Goal: Information Seeking & Learning: Learn about a topic

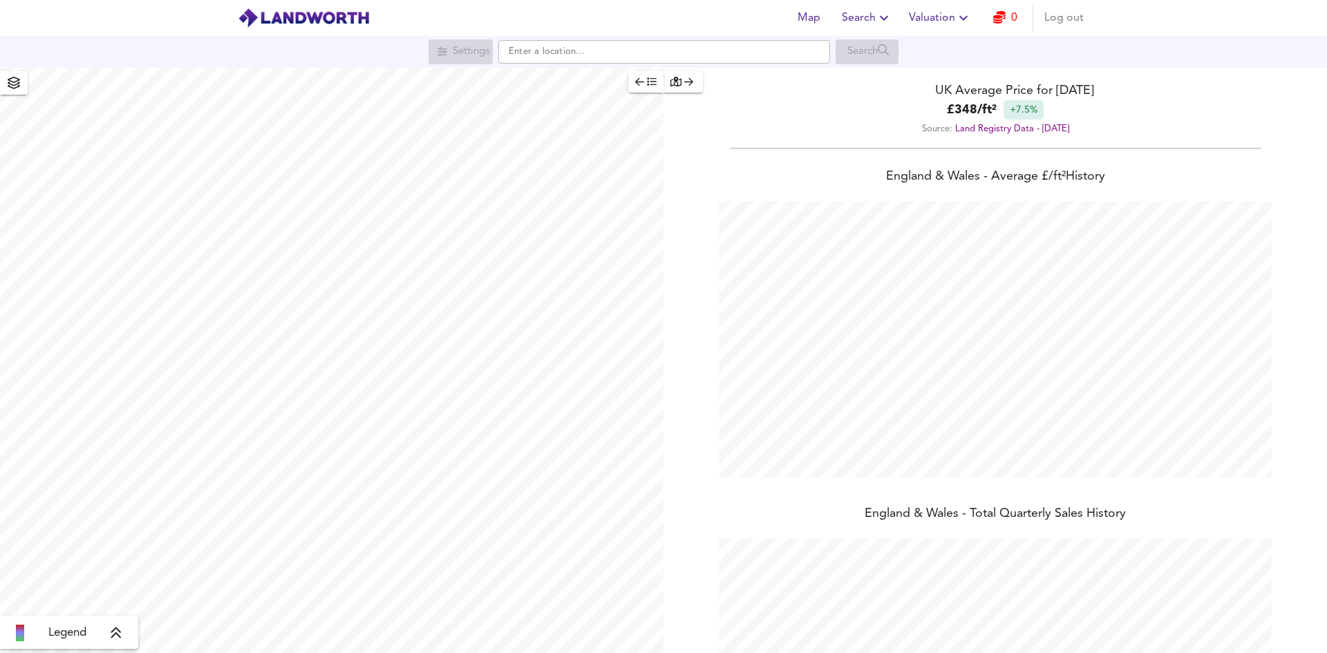
scroll to position [653, 1327]
click at [1008, 19] on link "0" at bounding box center [1006, 17] width 24 height 19
click at [887, 17] on icon "button" at bounding box center [884, 18] width 17 height 17
click at [842, 74] on li "Search History" at bounding box center [867, 74] width 137 height 25
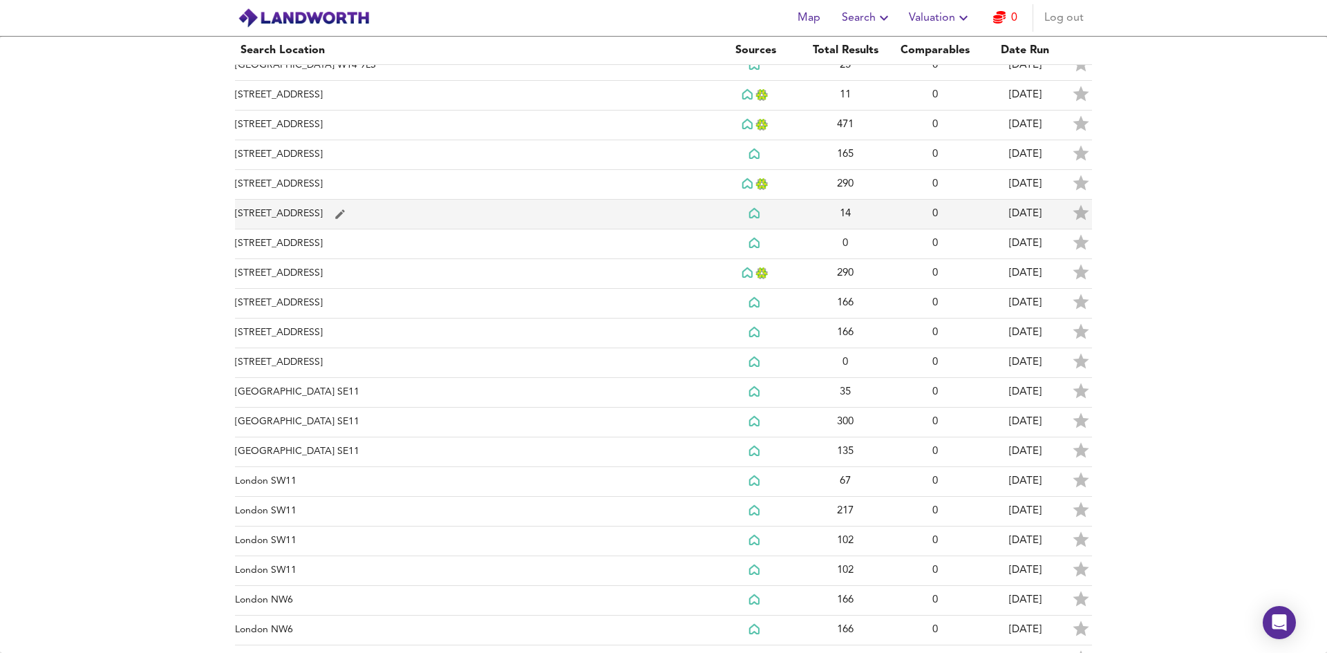
scroll to position [69, 0]
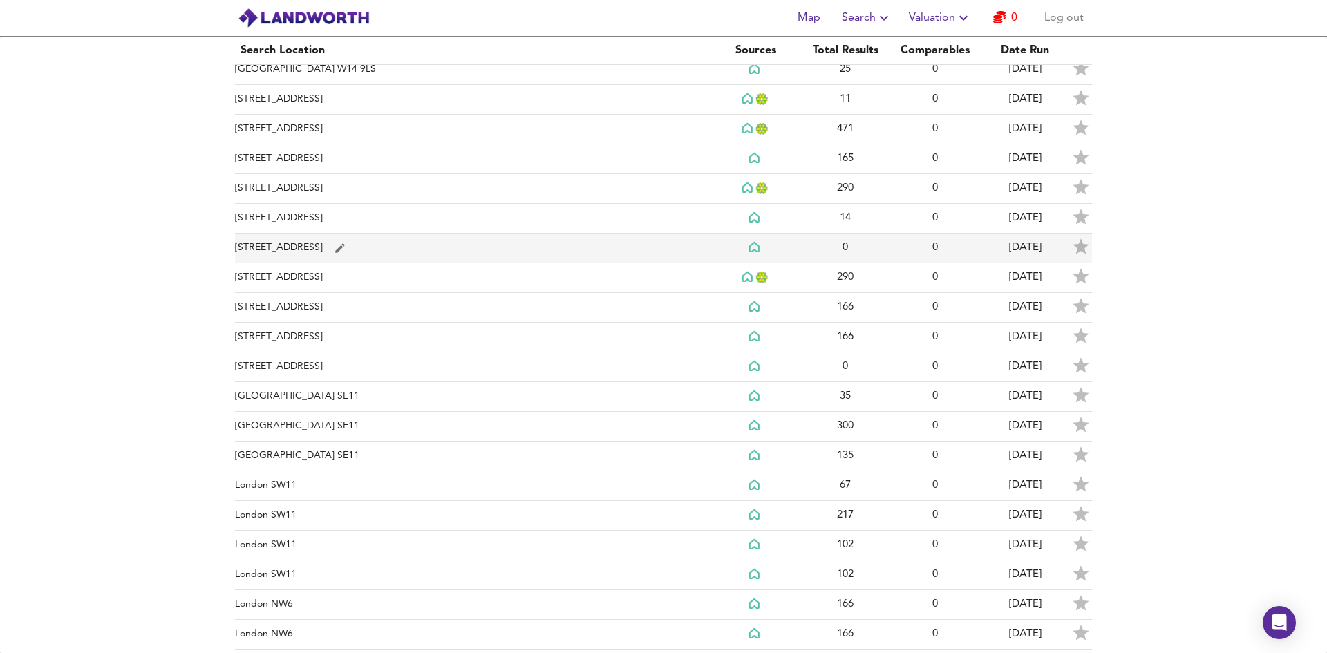
click at [326, 261] on td "[STREET_ADDRESS]" at bounding box center [473, 249] width 476 height 30
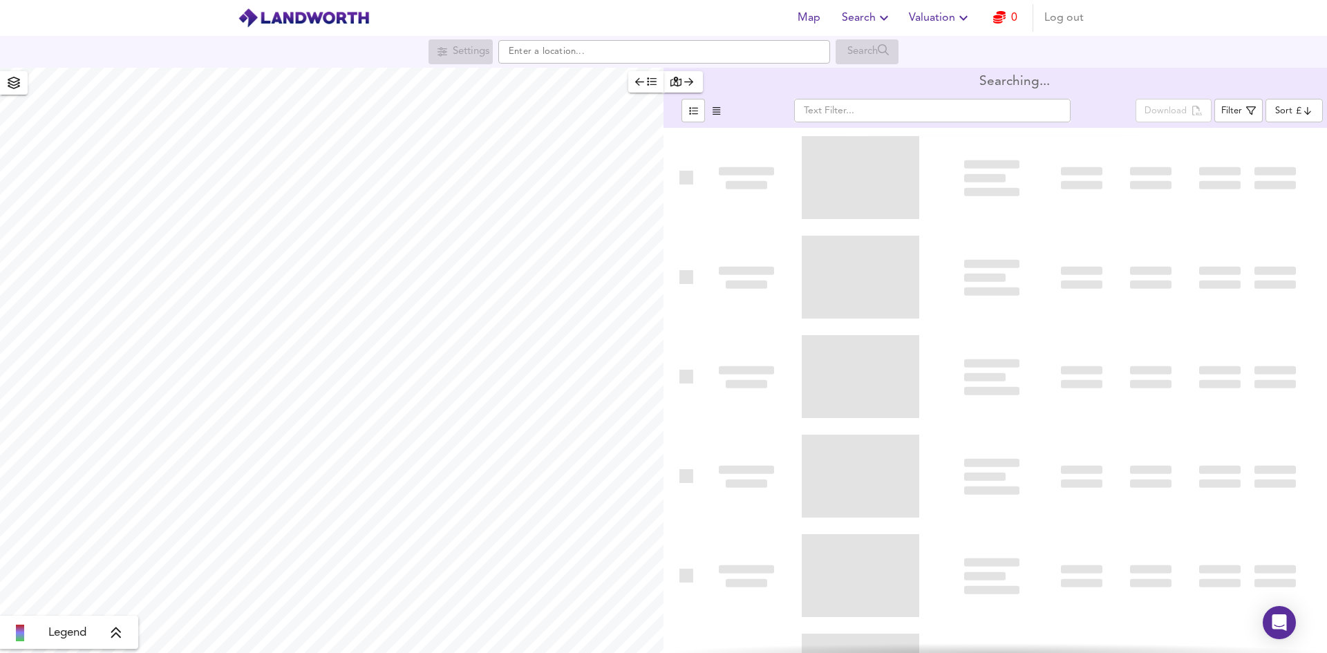
type input "bestdeal"
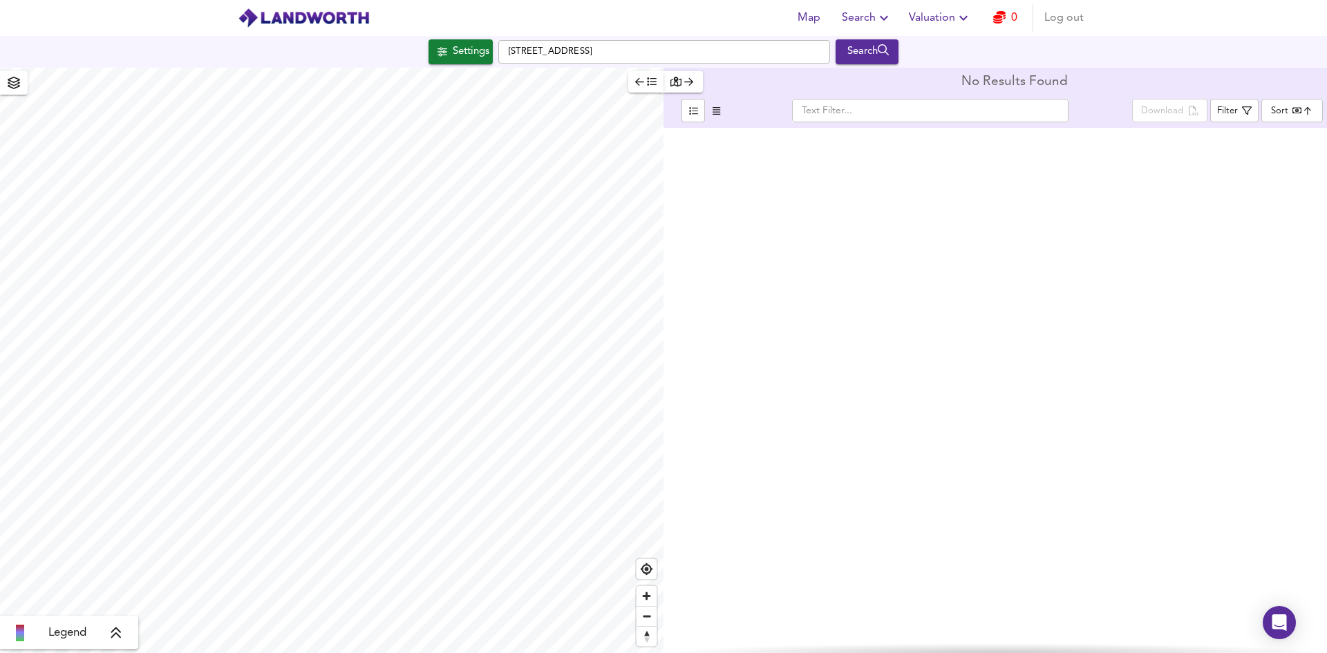
checkbox input "false"
checkbox input "true"
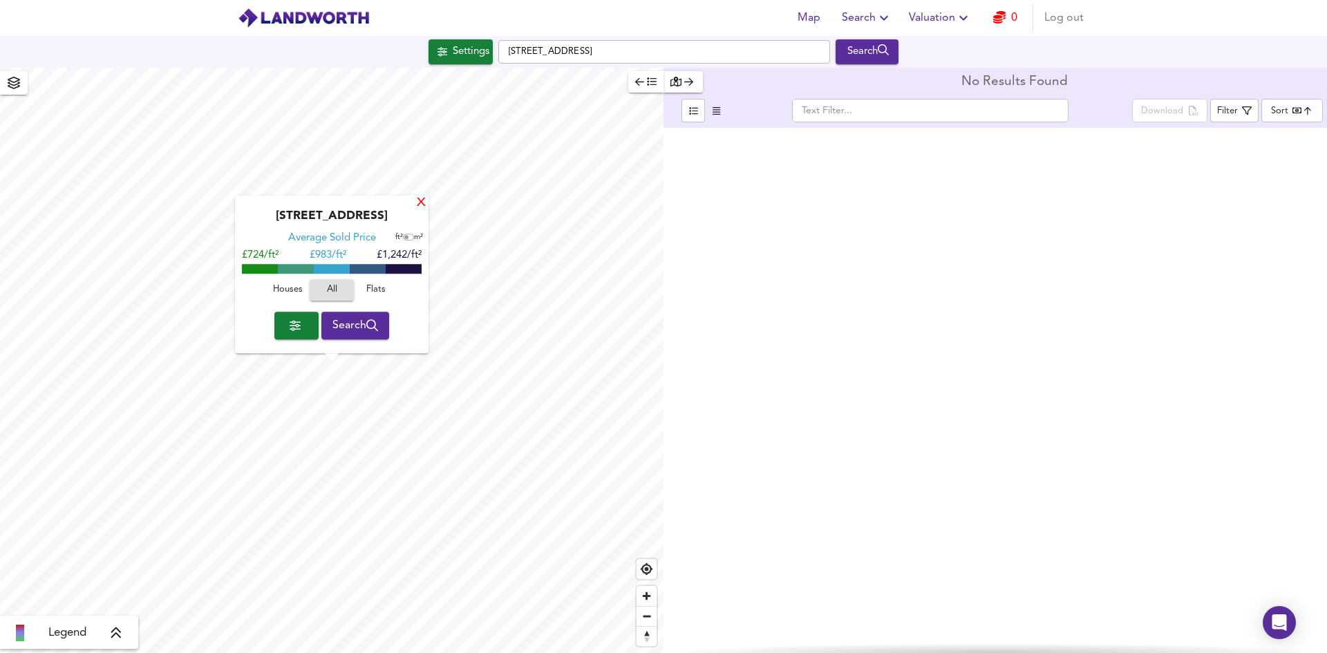
click at [422, 205] on div "X" at bounding box center [422, 203] width 12 height 13
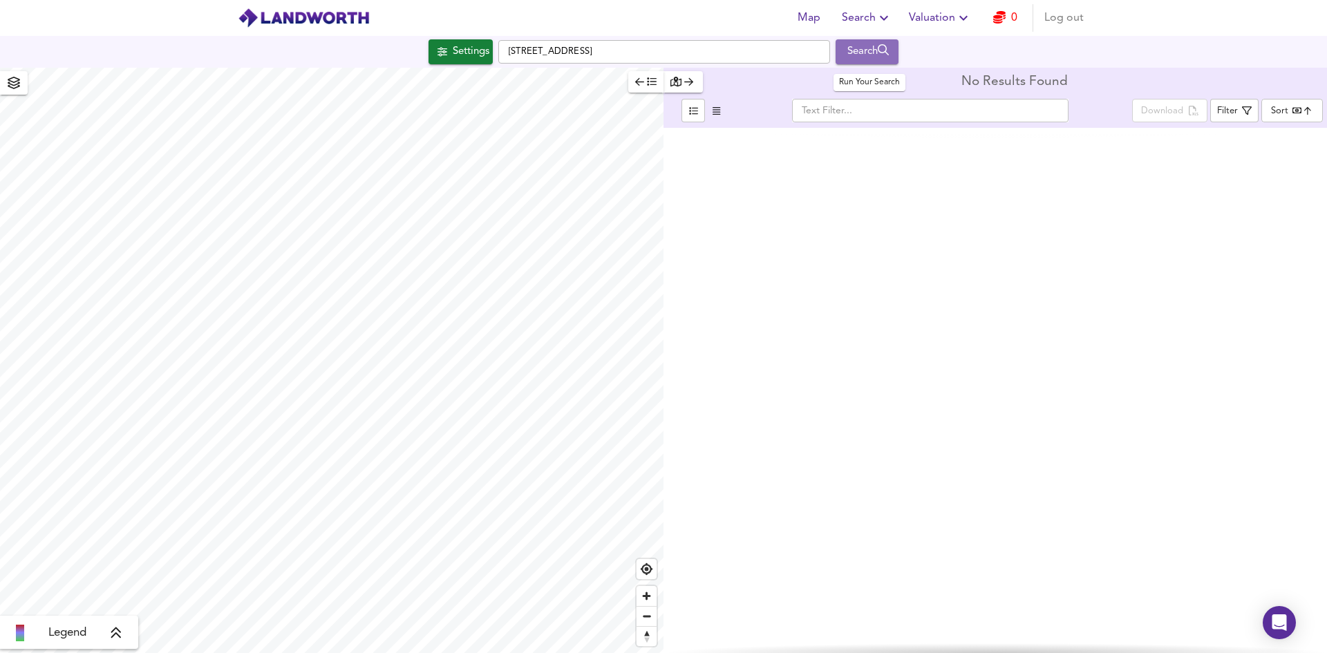
click at [864, 50] on div "Search" at bounding box center [867, 52] width 56 height 18
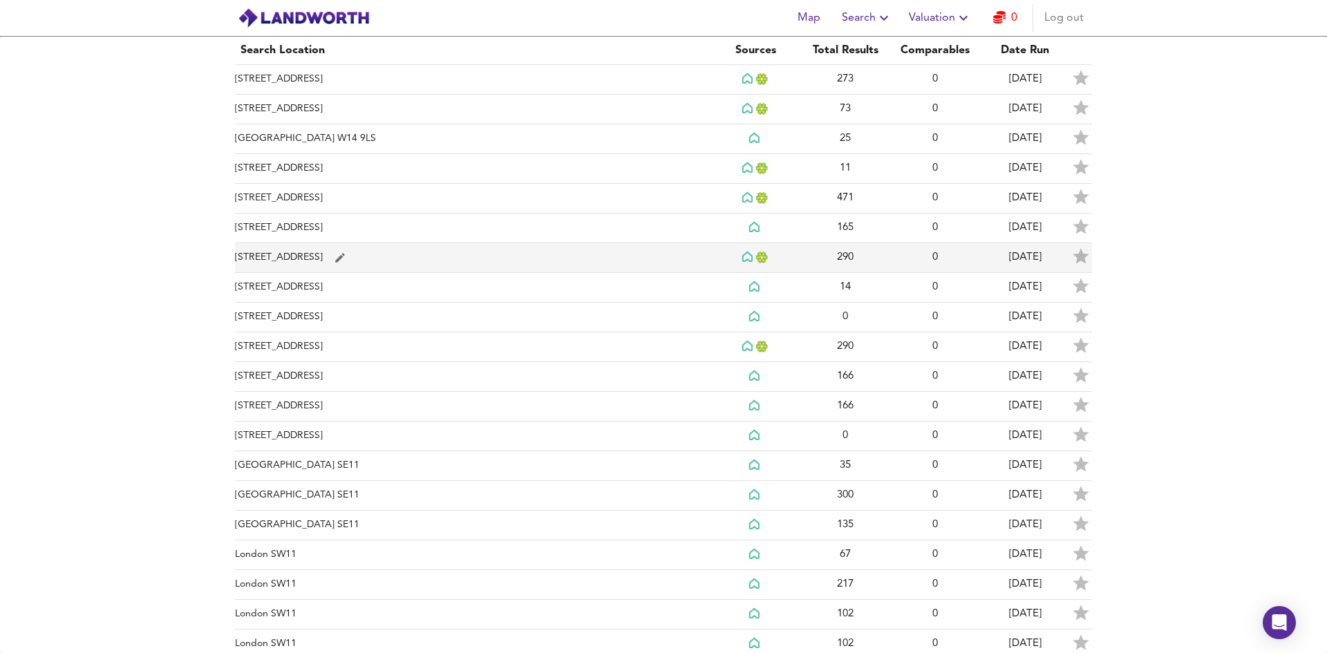
click at [266, 259] on td "[STREET_ADDRESS]" at bounding box center [473, 258] width 476 height 30
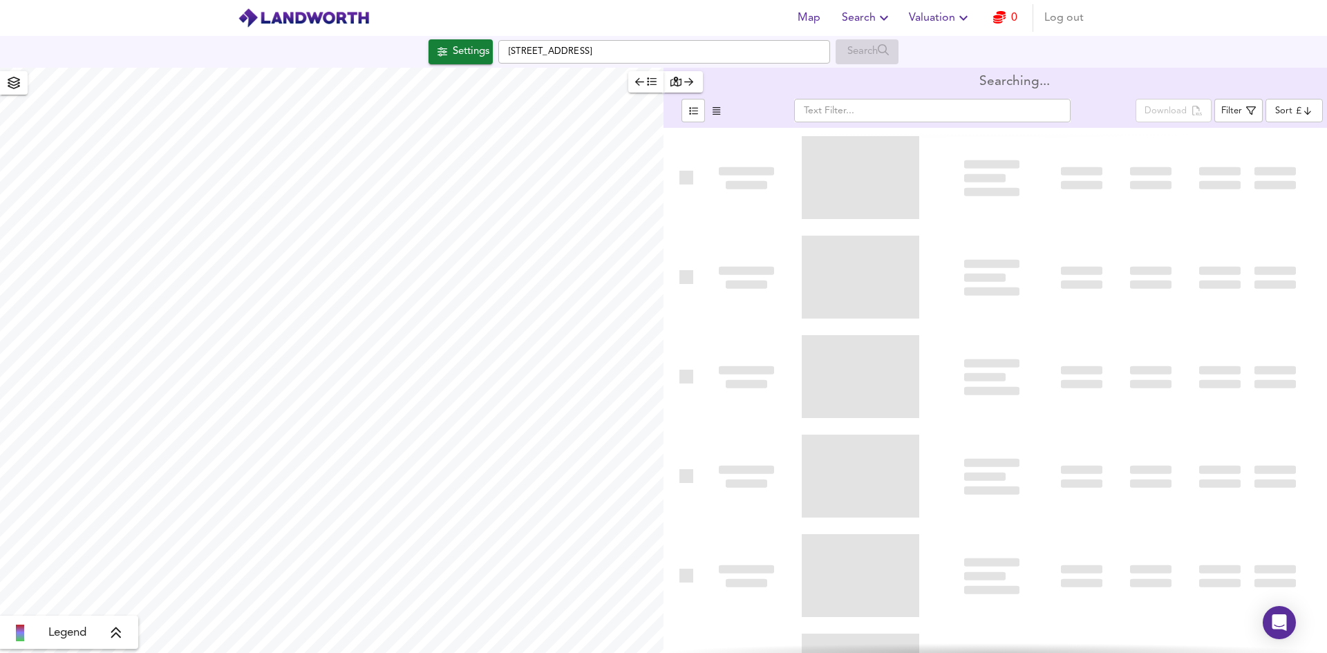
type input "bestdeal"
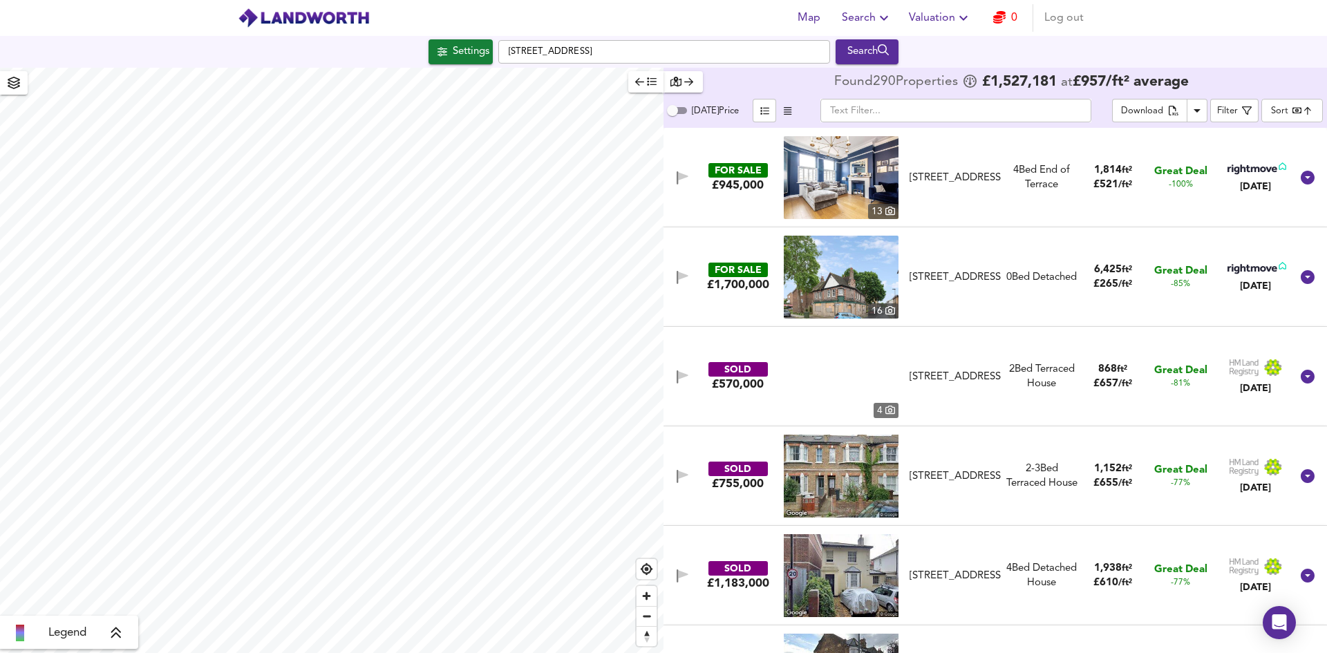
scroll to position [138, 0]
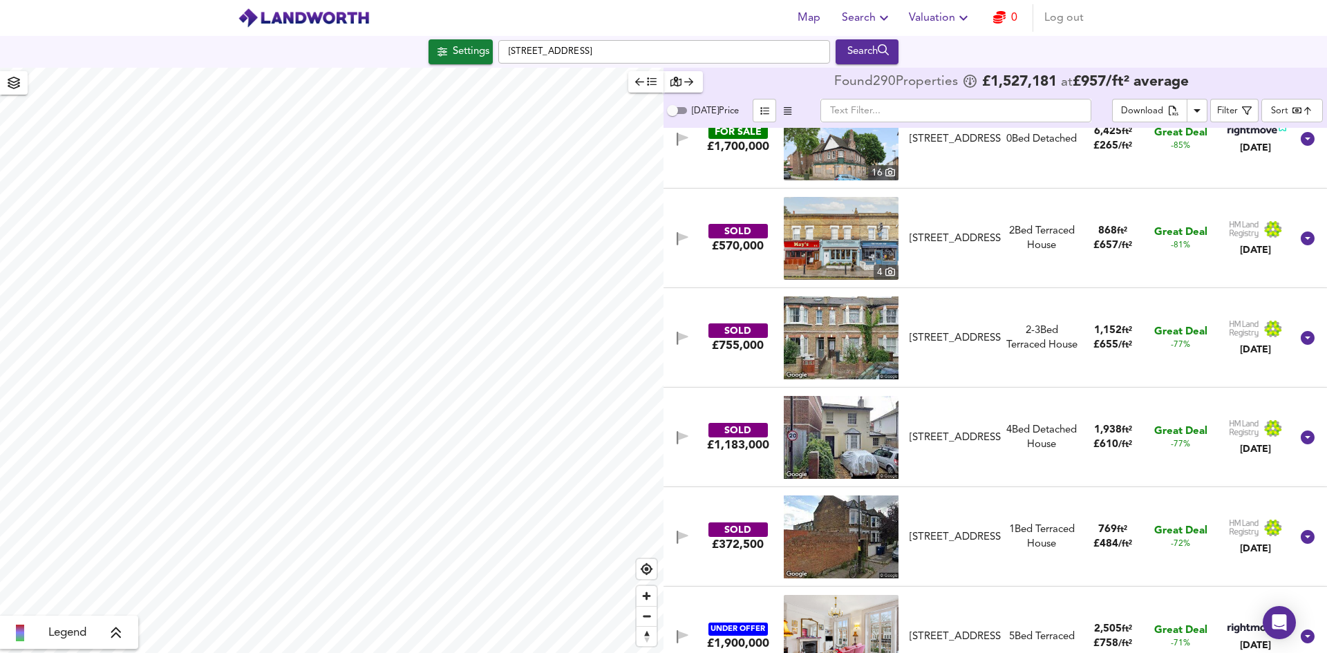
checkbox input "false"
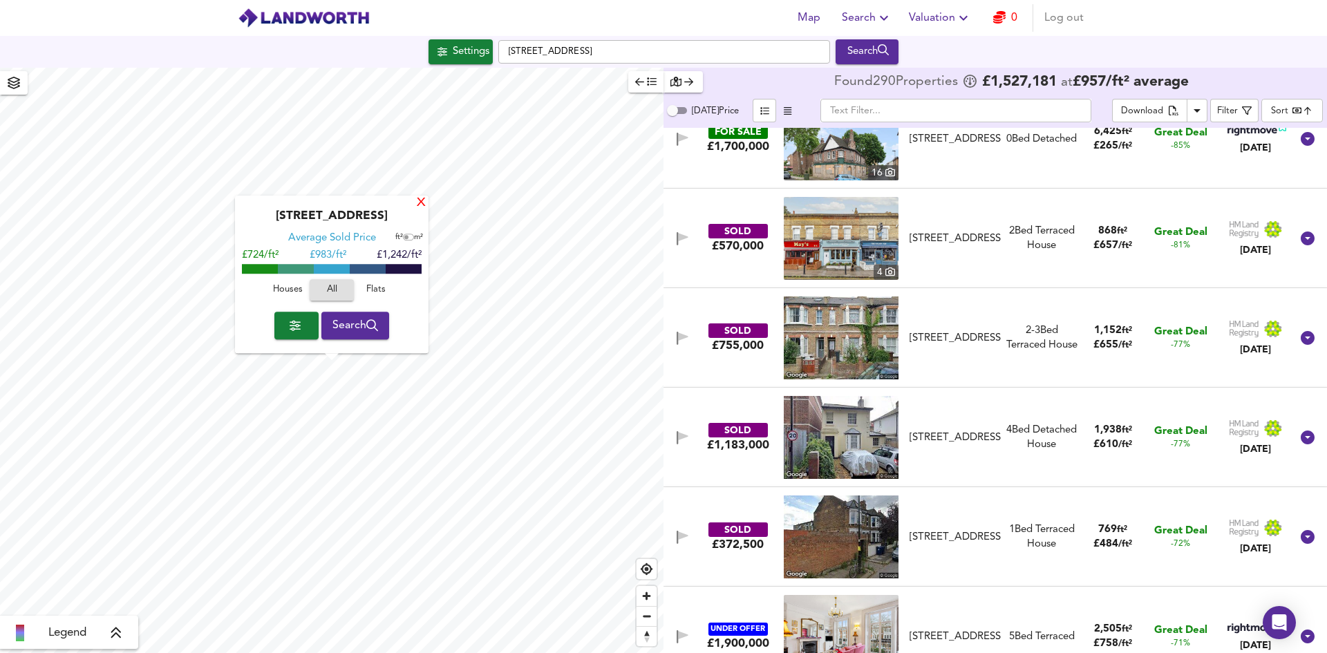
click at [421, 205] on div "X" at bounding box center [422, 203] width 12 height 13
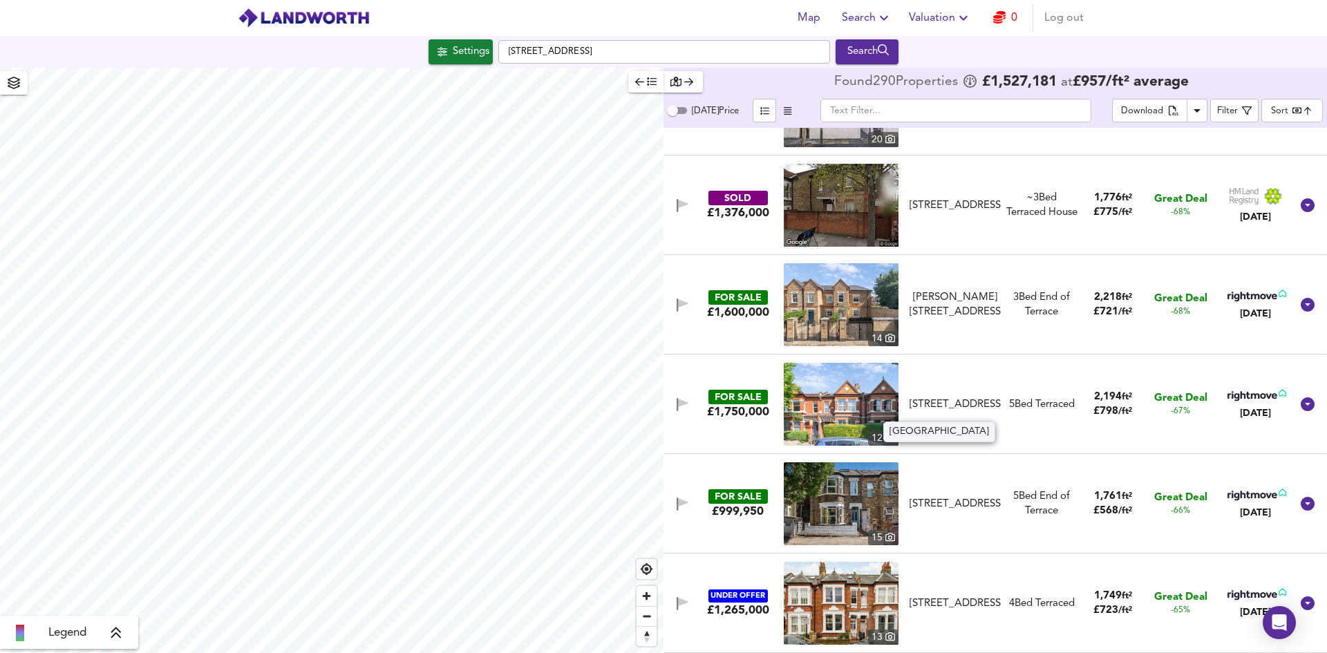
scroll to position [1037, 0]
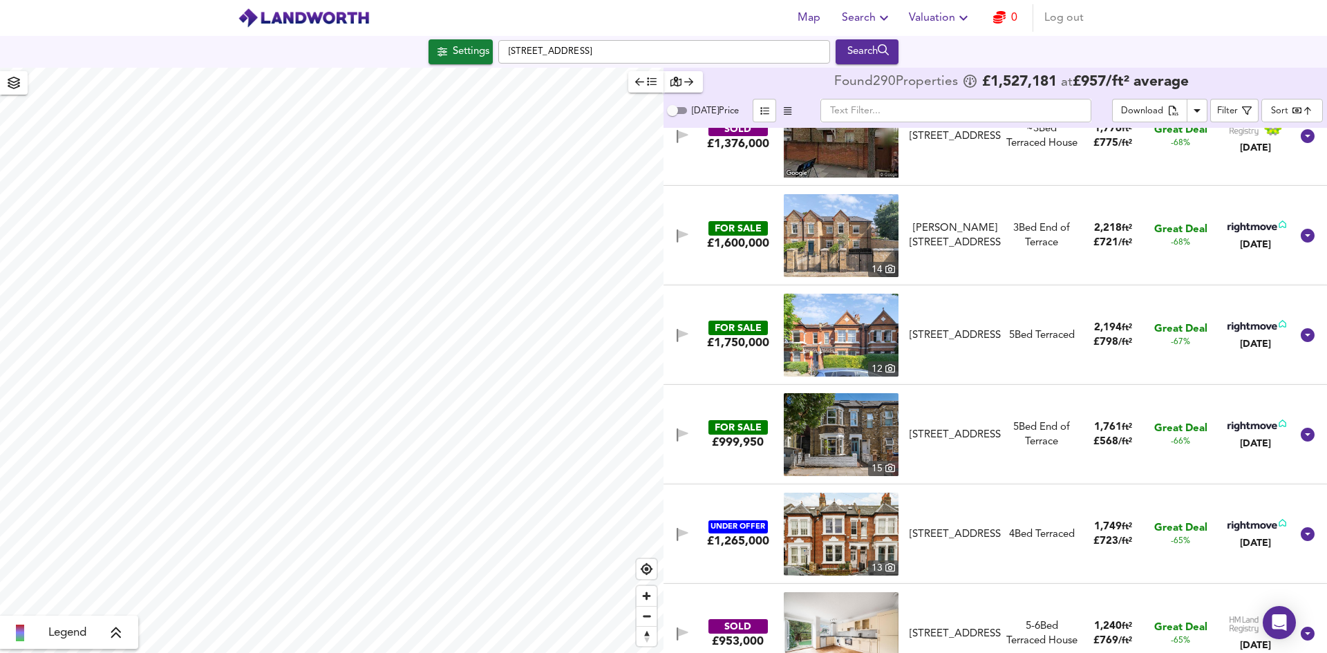
click at [875, 354] on img at bounding box center [841, 335] width 115 height 83
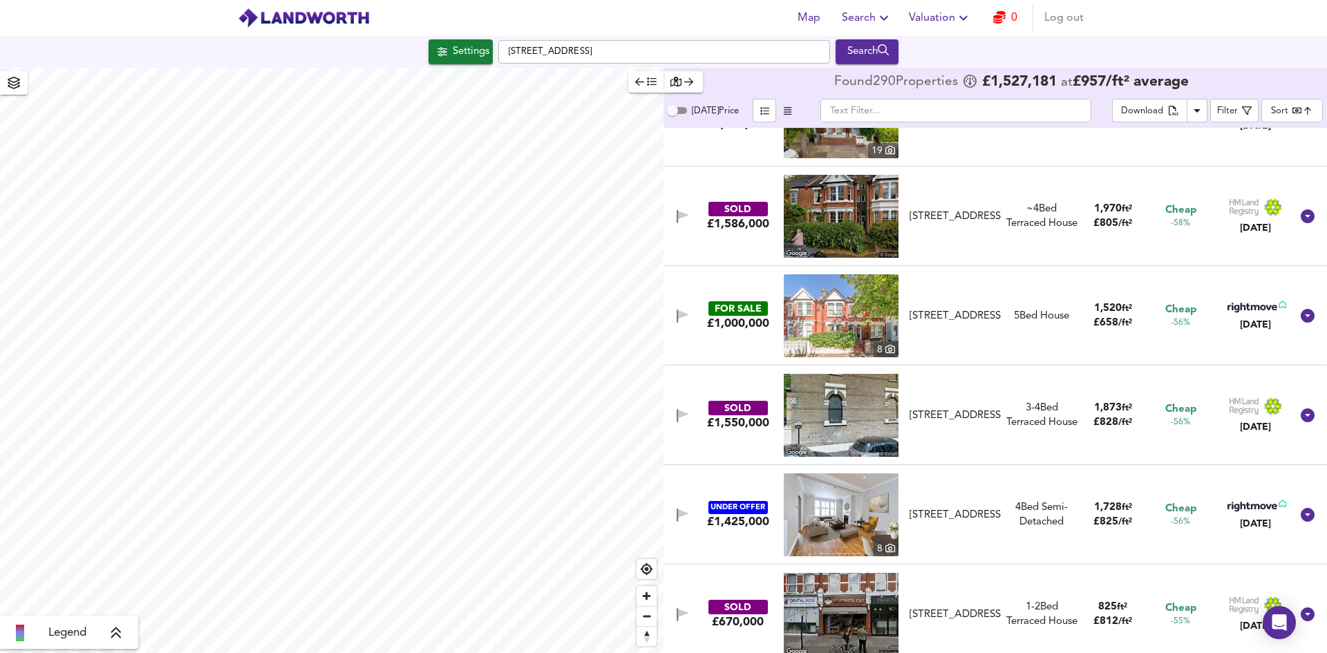
scroll to position [2282, 0]
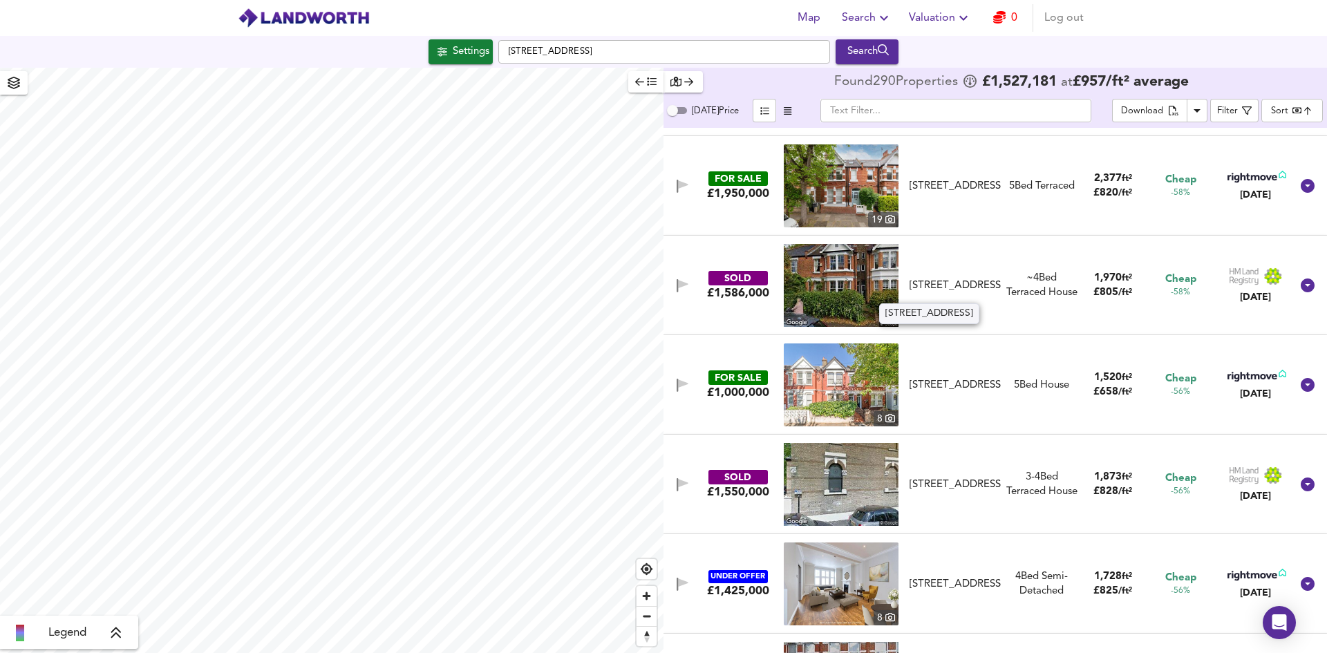
click at [932, 279] on div "[STREET_ADDRESS]" at bounding box center [955, 286] width 91 height 15
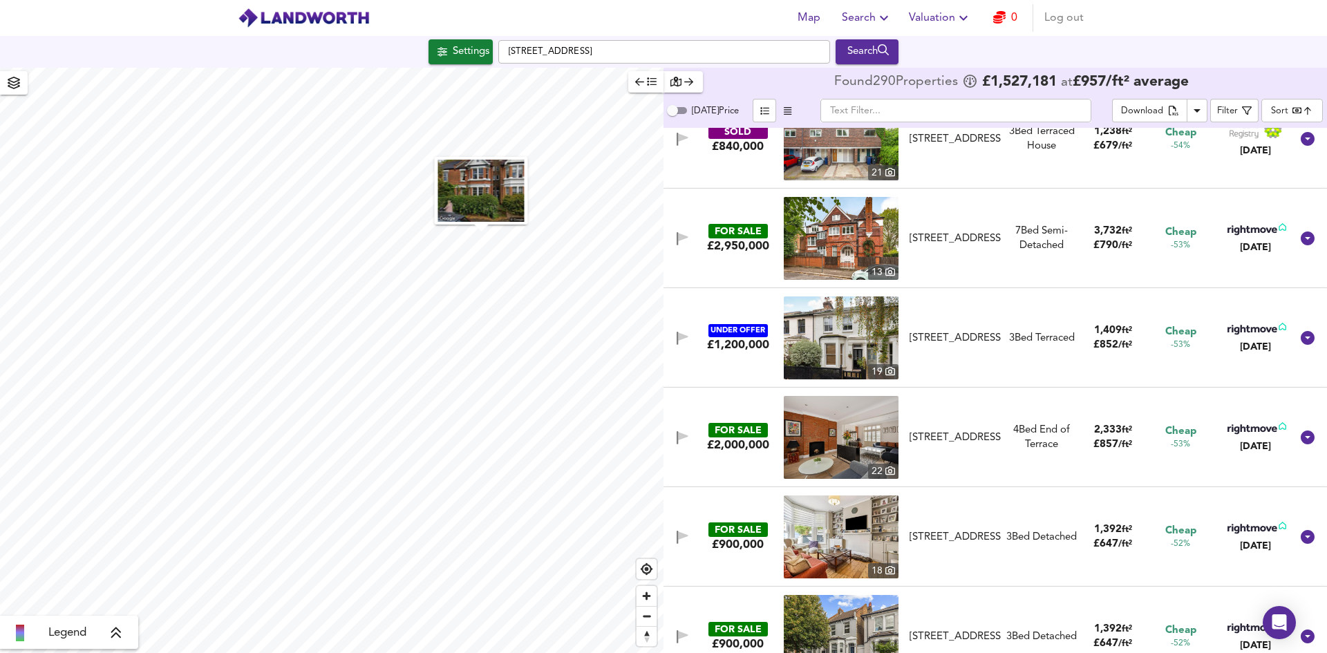
scroll to position [3734, 0]
